Goal: Information Seeking & Learning: Understand process/instructions

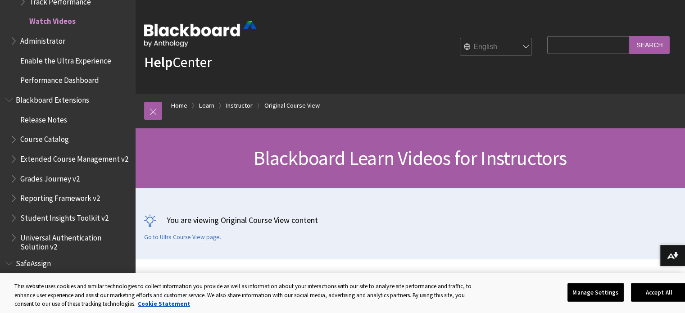
click at [580, 48] on input "Search Query" at bounding box center [589, 45] width 82 height 18
type input "extend due date in discussion board for one student"
click at [630, 36] on input "Search" at bounding box center [650, 45] width 41 height 18
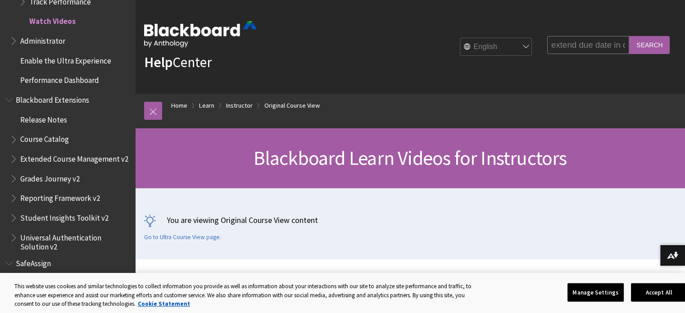
click at [656, 49] on input "Search" at bounding box center [650, 45] width 41 height 18
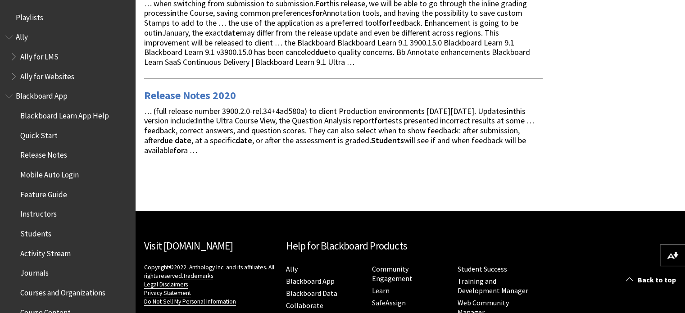
scroll to position [1168, 0]
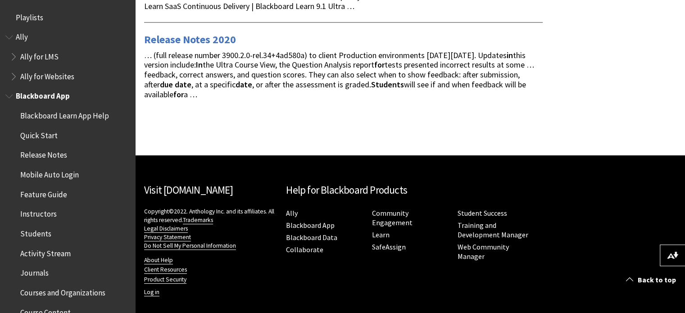
click at [35, 233] on span "Students" at bounding box center [35, 232] width 31 height 12
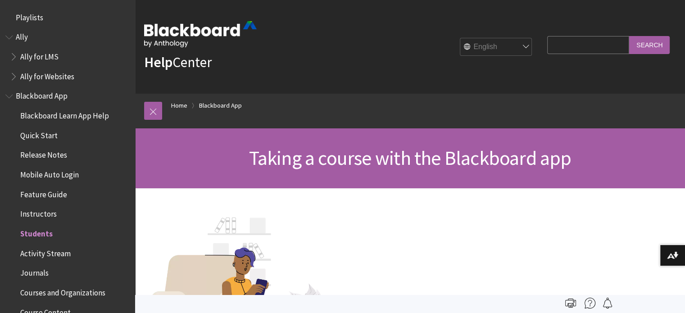
scroll to position [213, 0]
